Goal: Find specific page/section: Find specific page/section

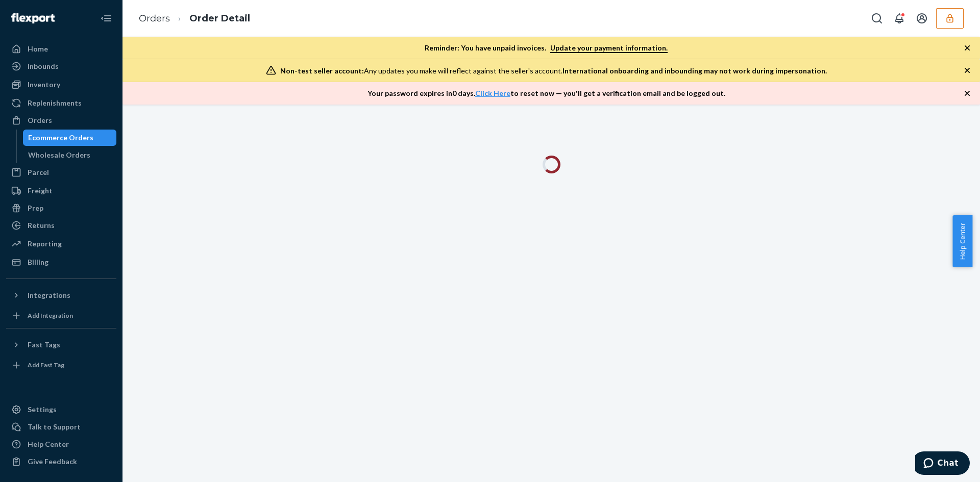
click at [946, 25] on button "button" at bounding box center [950, 18] width 28 height 20
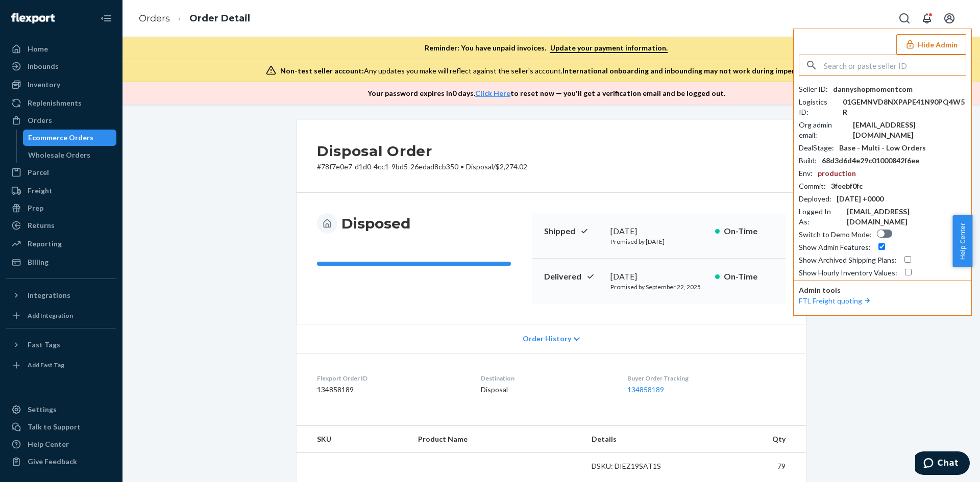
click at [884, 65] on input "text" at bounding box center [895, 65] width 142 height 20
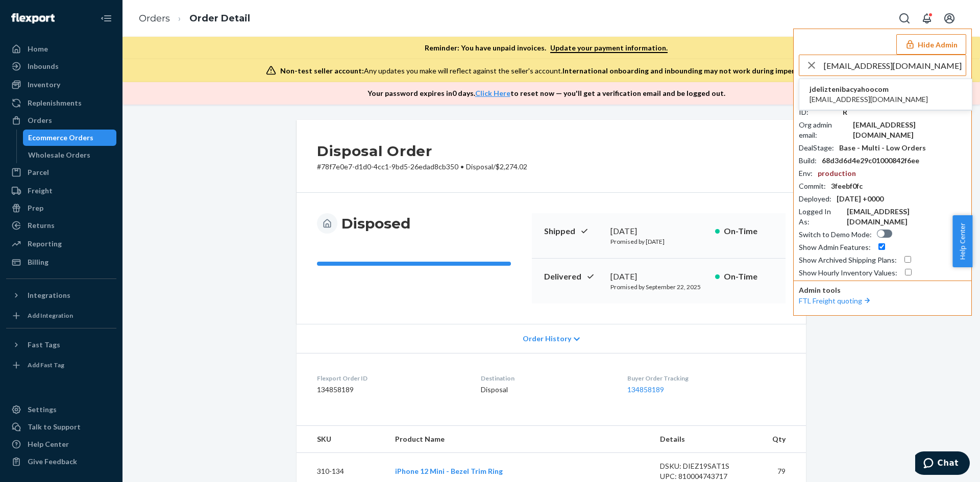
type input "[EMAIL_ADDRESS][DOMAIN_NAME]"
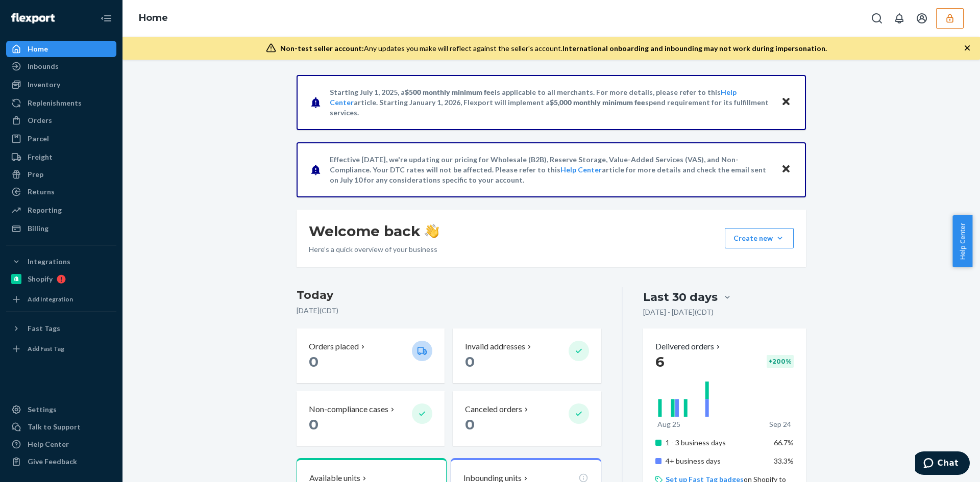
click at [943, 23] on button "button" at bounding box center [950, 18] width 28 height 20
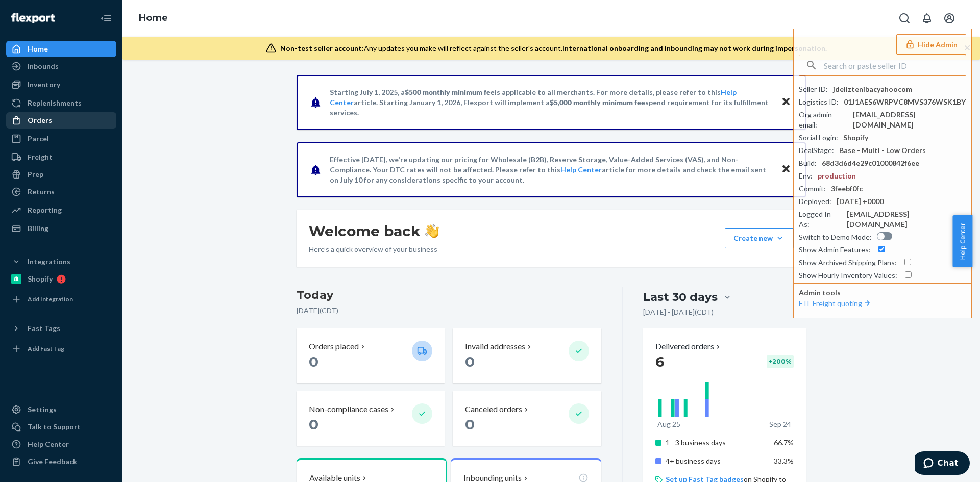
click at [39, 117] on div "Orders" at bounding box center [40, 120] width 24 height 10
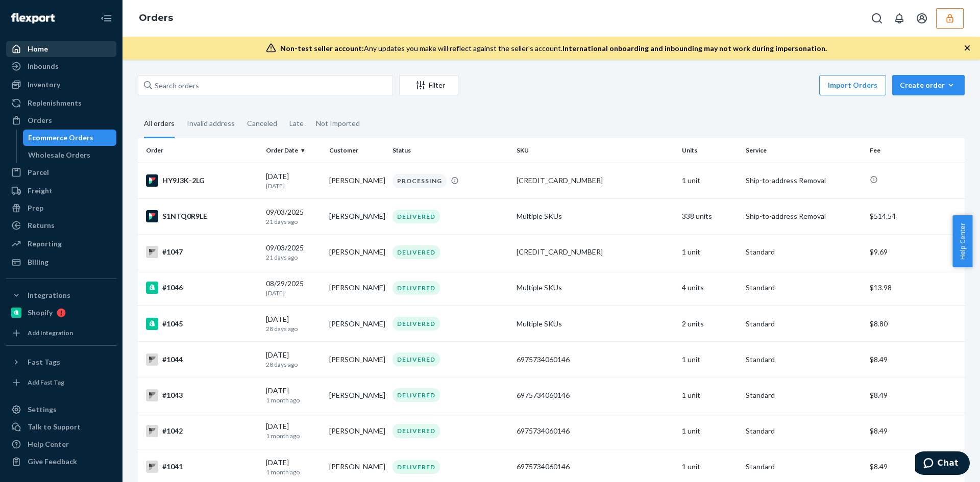
click at [40, 49] on div "Home" at bounding box center [38, 49] width 20 height 10
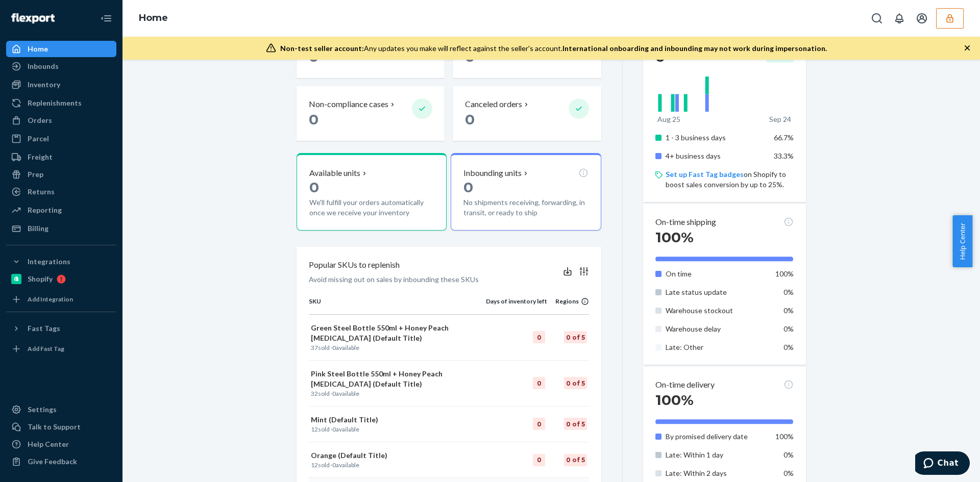
scroll to position [306, 0]
click at [46, 232] on div "Billing" at bounding box center [38, 229] width 21 height 10
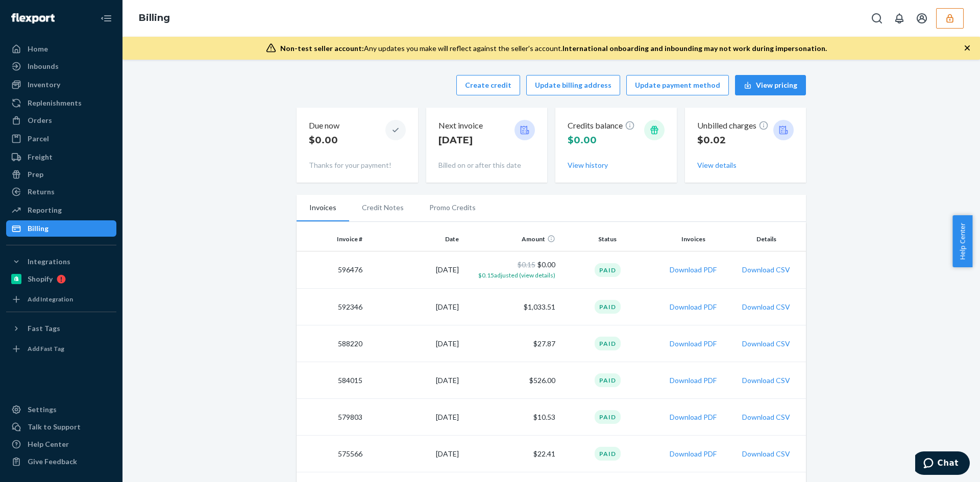
click at [948, 30] on div "Billing" at bounding box center [550, 18] width 857 height 37
click at [945, 24] on button "button" at bounding box center [950, 18] width 28 height 20
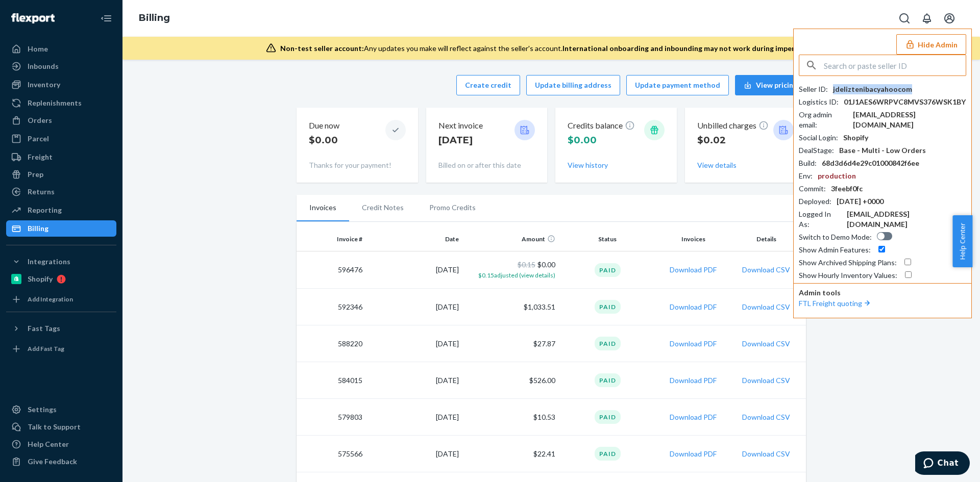
click at [885, 88] on div "jdeliztenibacyahoocom" at bounding box center [872, 89] width 79 height 10
